Goal: Task Accomplishment & Management: Complete application form

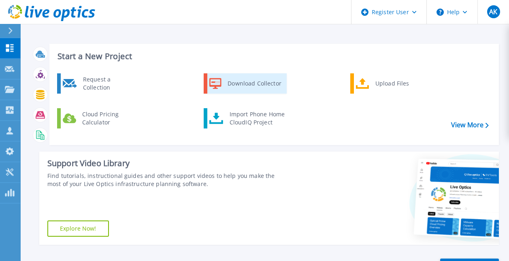
click at [246, 83] on div "Download Collector" at bounding box center [253, 83] width 61 height 16
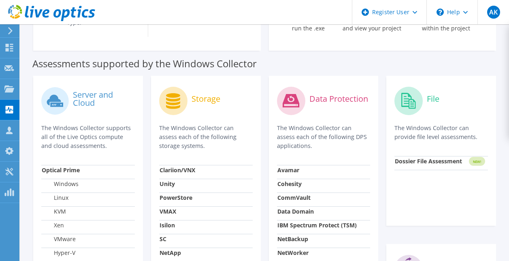
scroll to position [222, 0]
click at [59, 99] on icon at bounding box center [54, 99] width 14 height 11
click at [91, 98] on label "Server and Cloud" at bounding box center [104, 98] width 62 height 16
click at [72, 185] on label "Windows" at bounding box center [60, 183] width 37 height 8
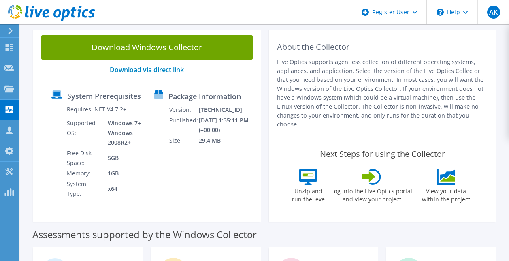
scroll to position [46, 0]
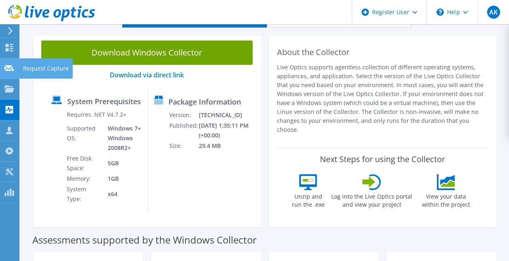
click at [42, 69] on div "Request Capture" at bounding box center [46, 68] width 54 height 20
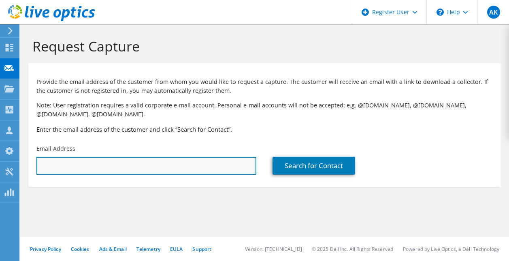
click at [72, 161] on input "text" at bounding box center [146, 166] width 220 height 18
click at [71, 168] on input "sama" at bounding box center [146, 166] width 220 height 18
paste input "dhank@ndml.in"
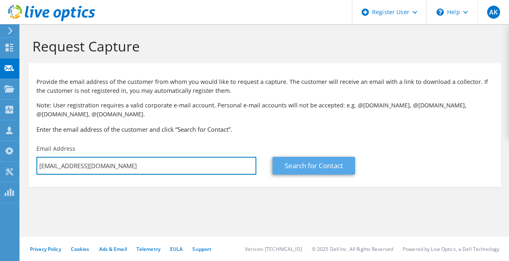
type input "samadhank@ndml.in"
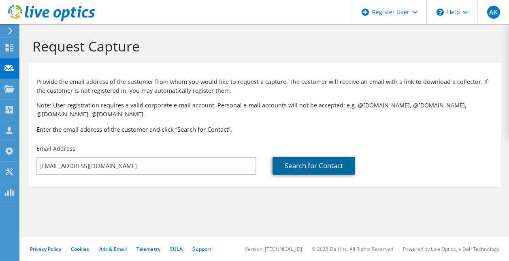
click at [307, 165] on link "Search for Contact" at bounding box center [313, 166] width 83 height 18
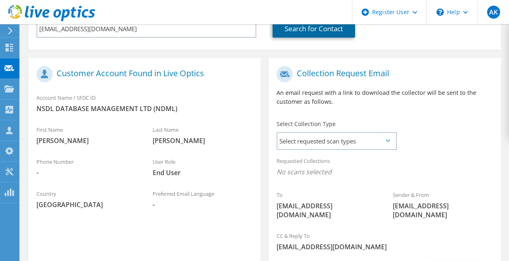
scroll to position [137, 0]
click at [328, 139] on span "Select requested scan types" at bounding box center [336, 140] width 118 height 16
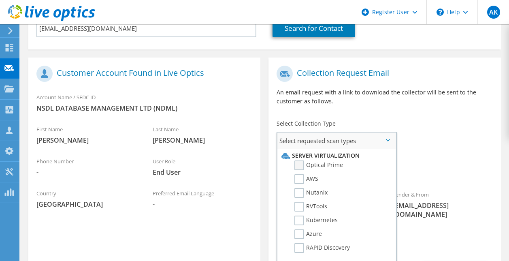
click at [322, 165] on label "Optical Prime" at bounding box center [318, 165] width 49 height 10
click at [0, 0] on input "Optical Prime" at bounding box center [0, 0] width 0 height 0
click at [428, 150] on div "To samadhank@ndml.in Sender & From liveoptics@liveoptics.com" at bounding box center [384, 146] width 232 height 168
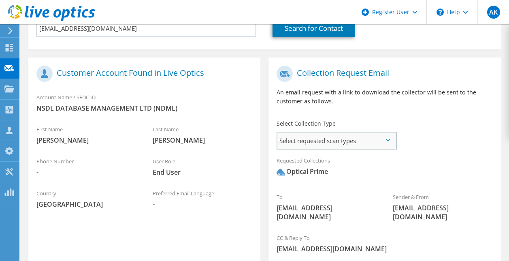
click at [378, 142] on span "Select requested scan types" at bounding box center [336, 140] width 118 height 16
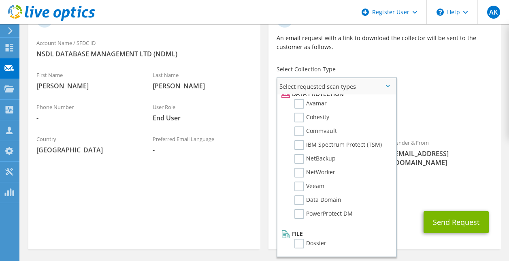
scroll to position [192, 0]
click at [418, 122] on span "Optical Prime" at bounding box center [384, 118] width 216 height 13
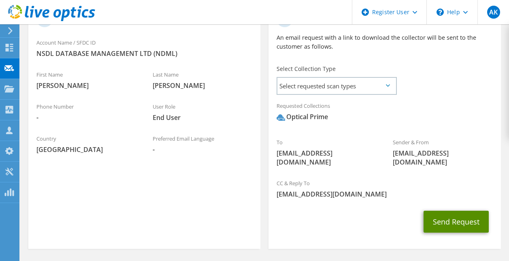
click at [463, 211] on button "Send Request" at bounding box center [455, 221] width 65 height 22
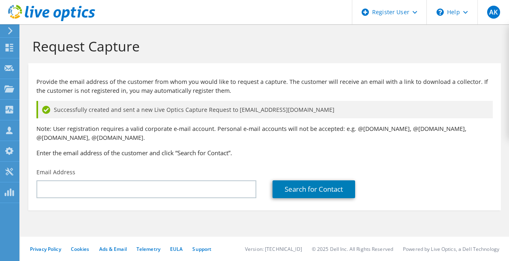
click at [298, 159] on div "Provide the email address of the customer from whom you would like to request a…" at bounding box center [264, 115] width 472 height 97
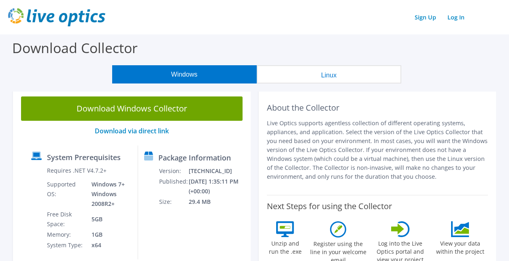
scroll to position [17, 0]
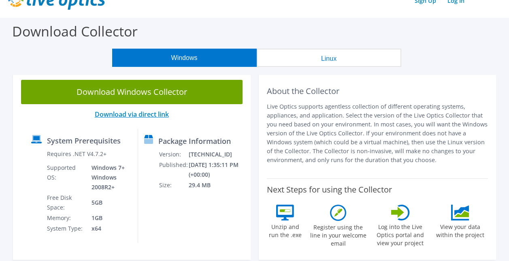
click at [144, 115] on link "Download via direct link" at bounding box center [132, 114] width 74 height 9
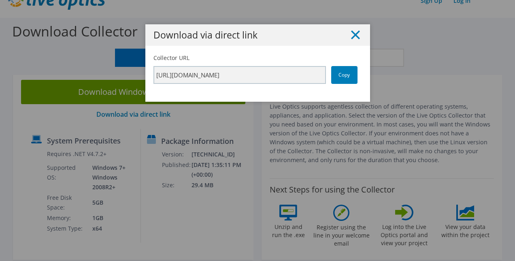
click at [354, 34] on icon at bounding box center [355, 34] width 9 height 9
